Goal: Information Seeking & Learning: Learn about a topic

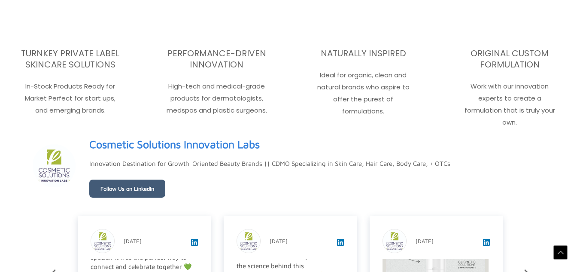
scroll to position [1342, 0]
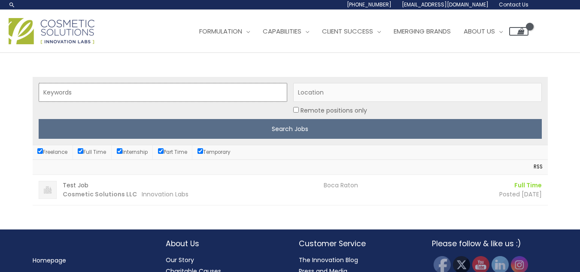
click at [158, 89] on input "Keywords" at bounding box center [163, 92] width 248 height 19
click at [317, 91] on input "Location" at bounding box center [417, 92] width 248 height 19
click at [206, 89] on input "Keywords" at bounding box center [163, 92] width 248 height 19
type input "accounting"
click at [39, 119] on input "Search Jobs" at bounding box center [290, 129] width 503 height 20
